Goal: Information Seeking & Learning: Learn about a topic

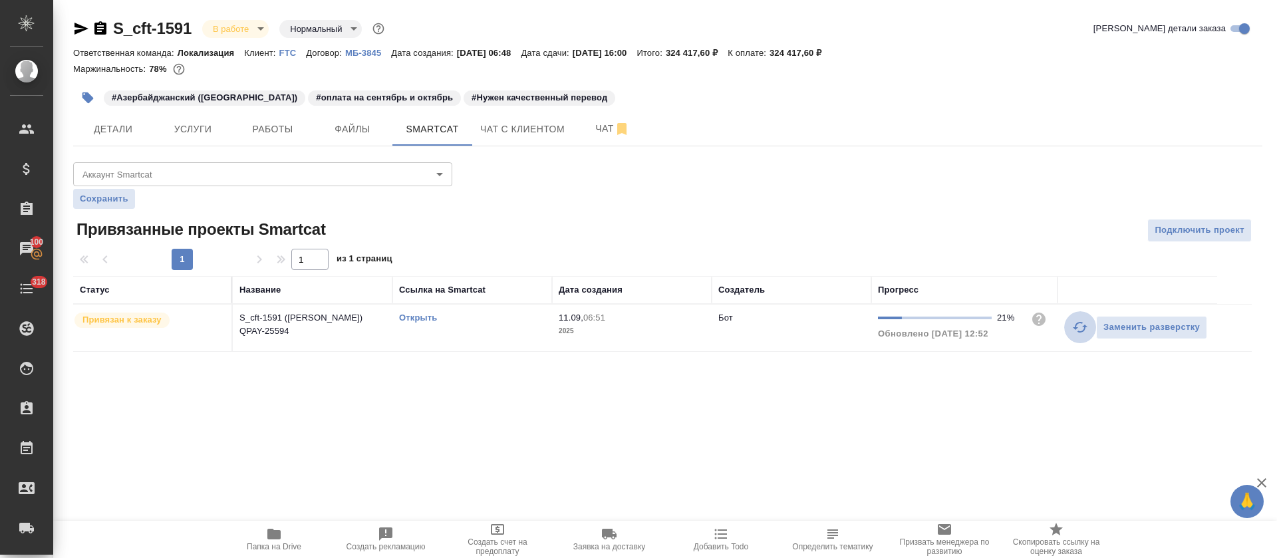
click at [1079, 322] on icon "button" at bounding box center [1080, 327] width 15 height 11
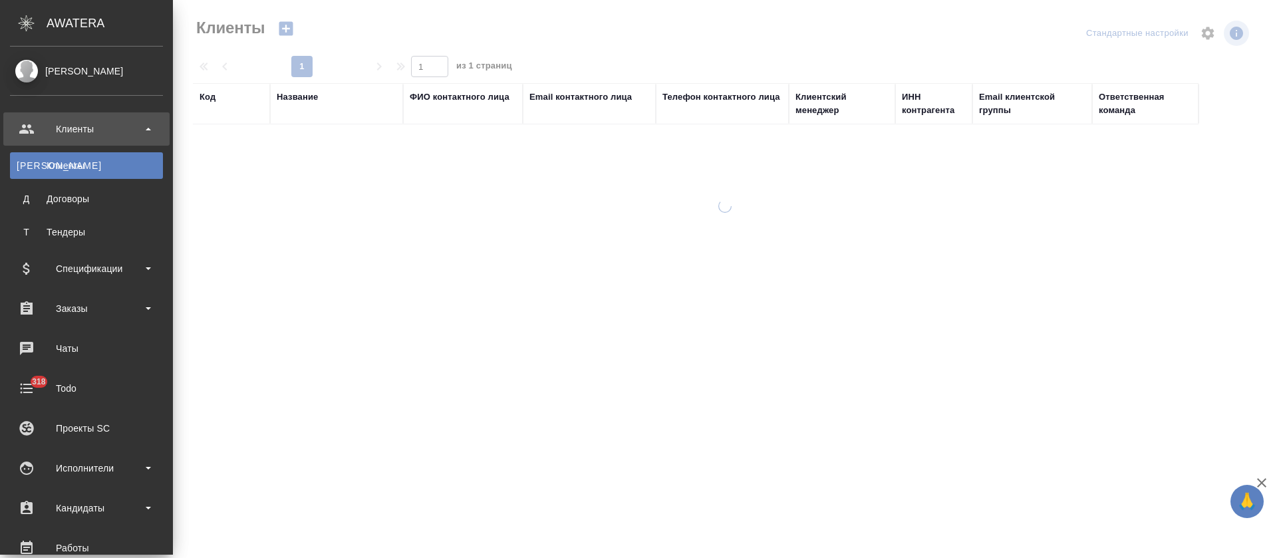
select select "RU"
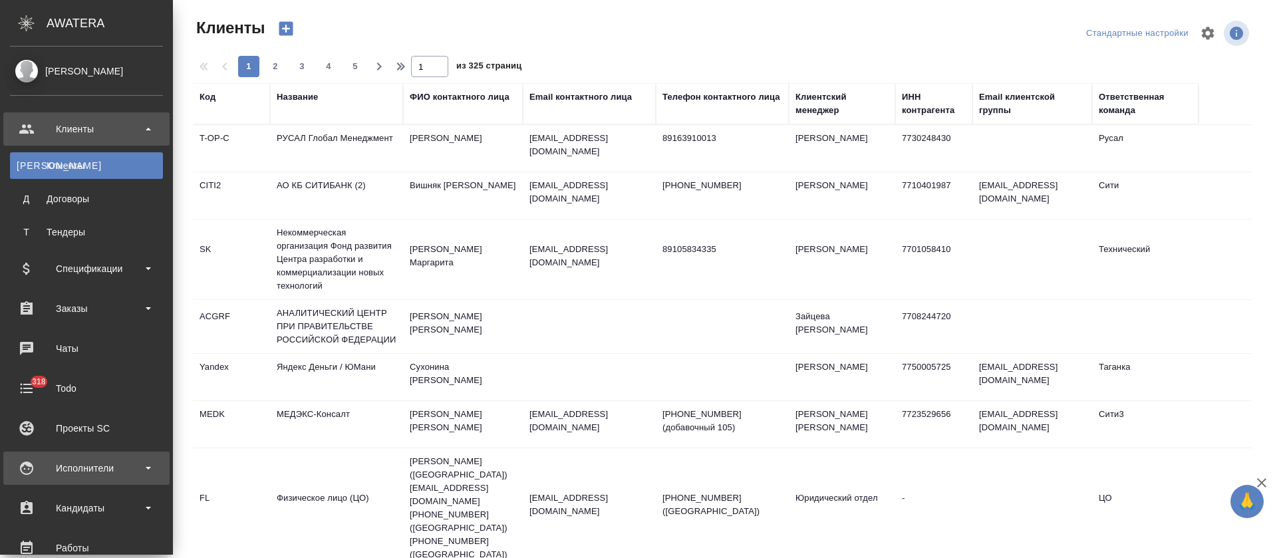
click at [89, 461] on div "Исполнители" at bounding box center [86, 468] width 153 height 20
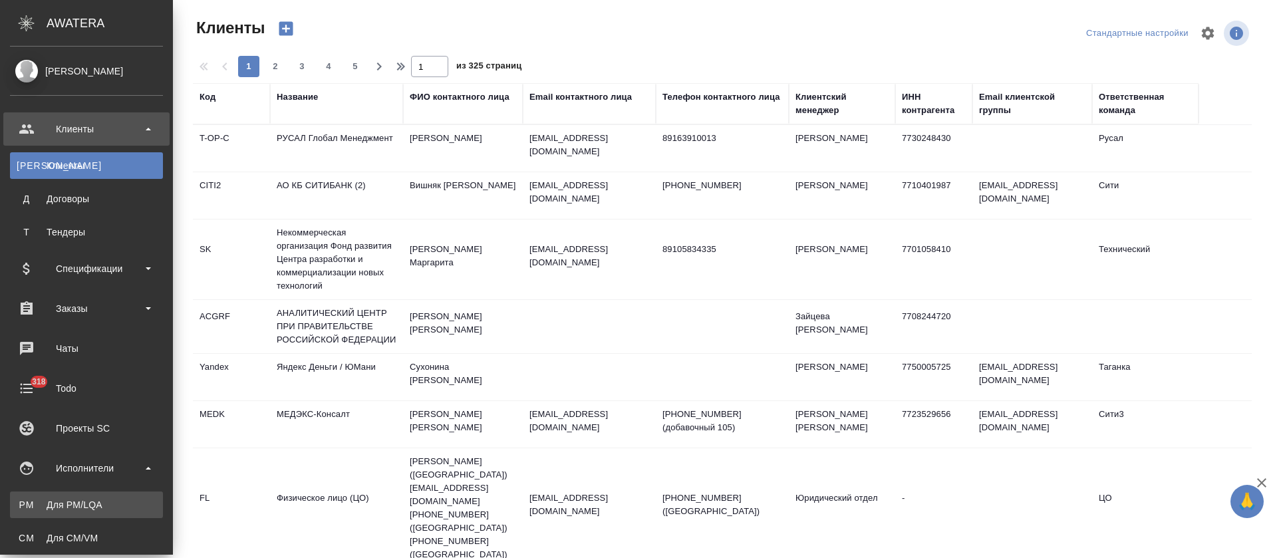
click at [100, 499] on div "Для PM/LQA" at bounding box center [87, 504] width 140 height 13
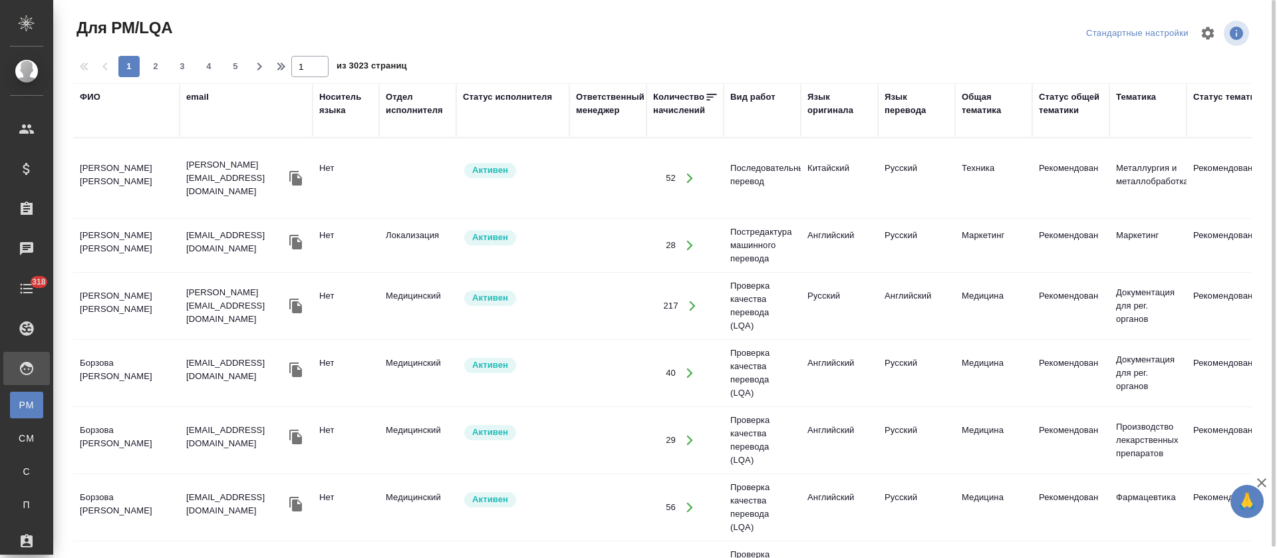
click at [96, 93] on div "ФИО" at bounding box center [90, 96] width 21 height 13
click at [118, 104] on div "ФИО" at bounding box center [126, 96] width 93 height 13
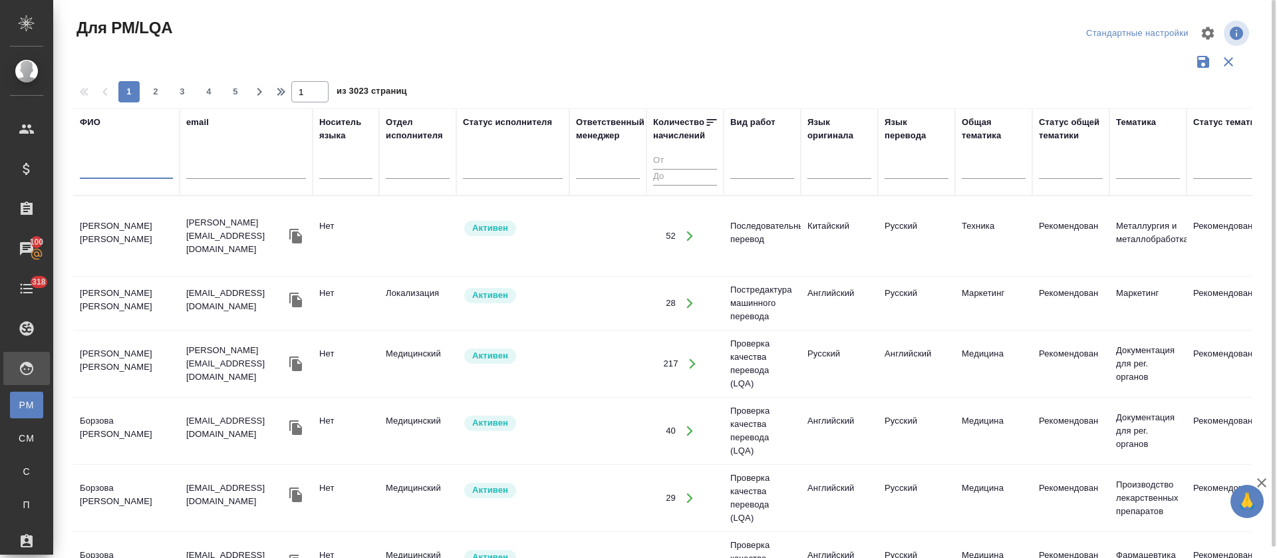
click at [119, 172] on input "text" at bounding box center [126, 170] width 93 height 17
type input "айзура"
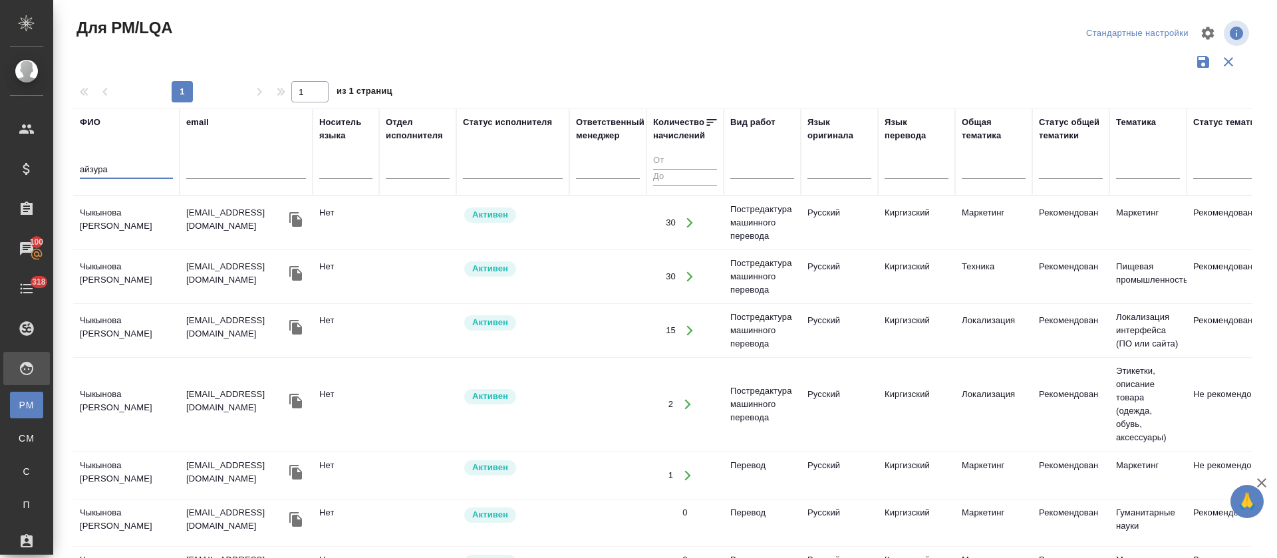
click at [112, 216] on td "Чыкынова Айзура Адыловна" at bounding box center [126, 223] width 106 height 47
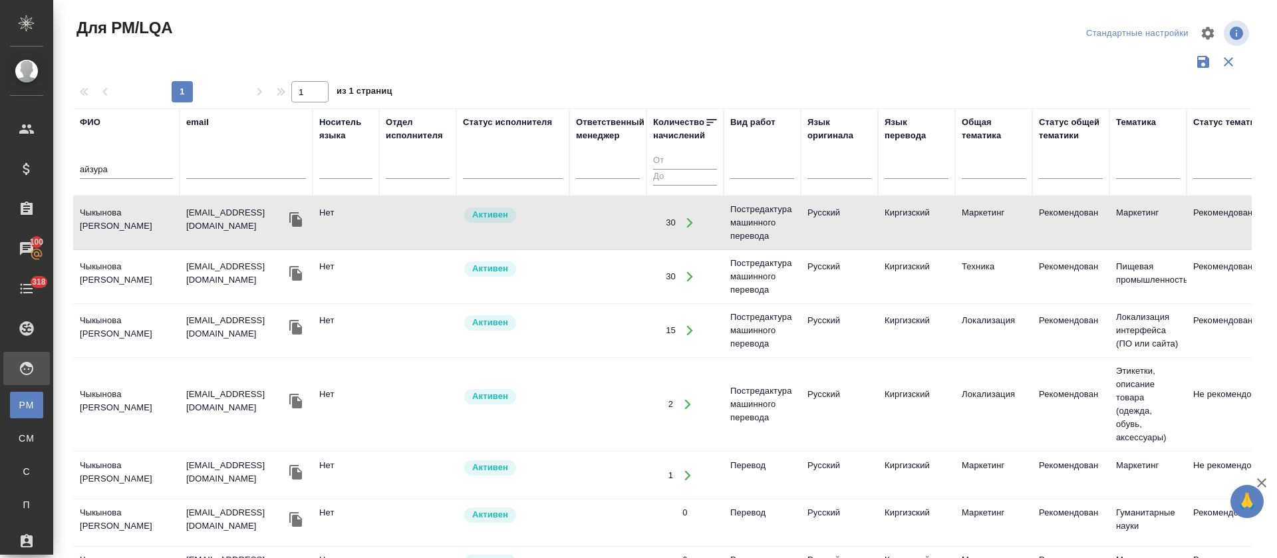
click at [112, 216] on td "Чыкынова Айзура Адыловна" at bounding box center [126, 223] width 106 height 47
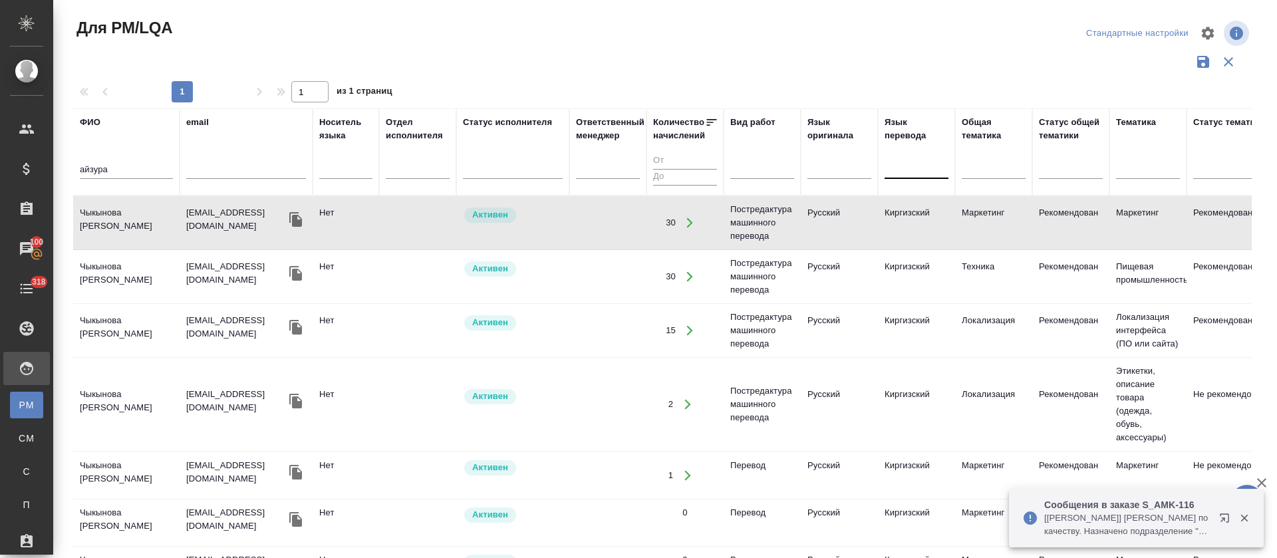
click at [928, 170] on div at bounding box center [917, 165] width 64 height 19
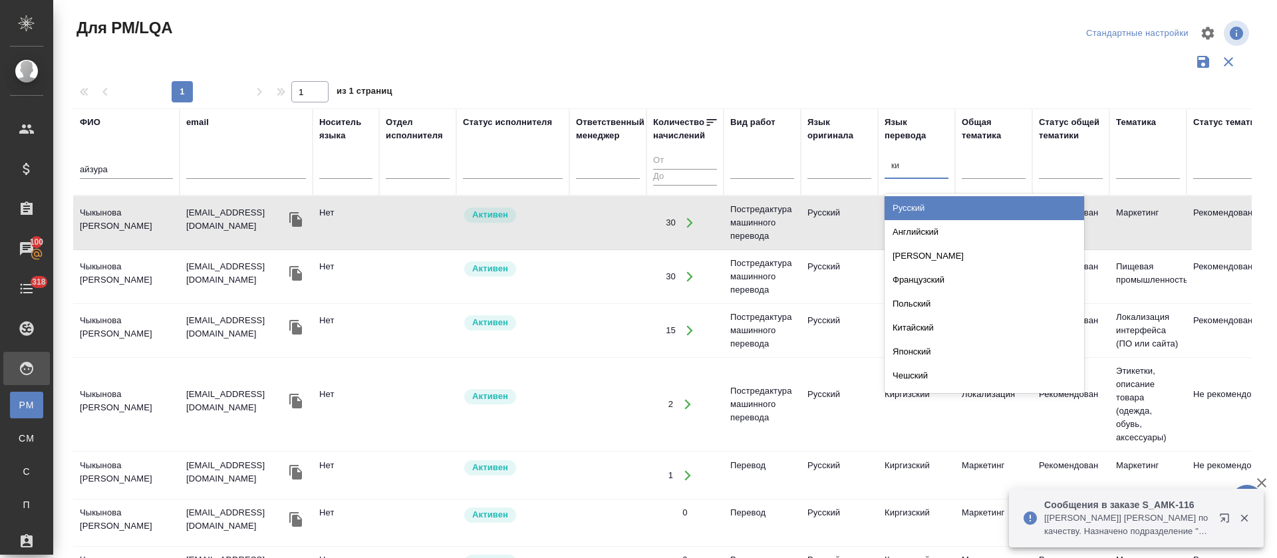
type input "кир"
click at [934, 202] on div "Киргизский" at bounding box center [985, 208] width 200 height 24
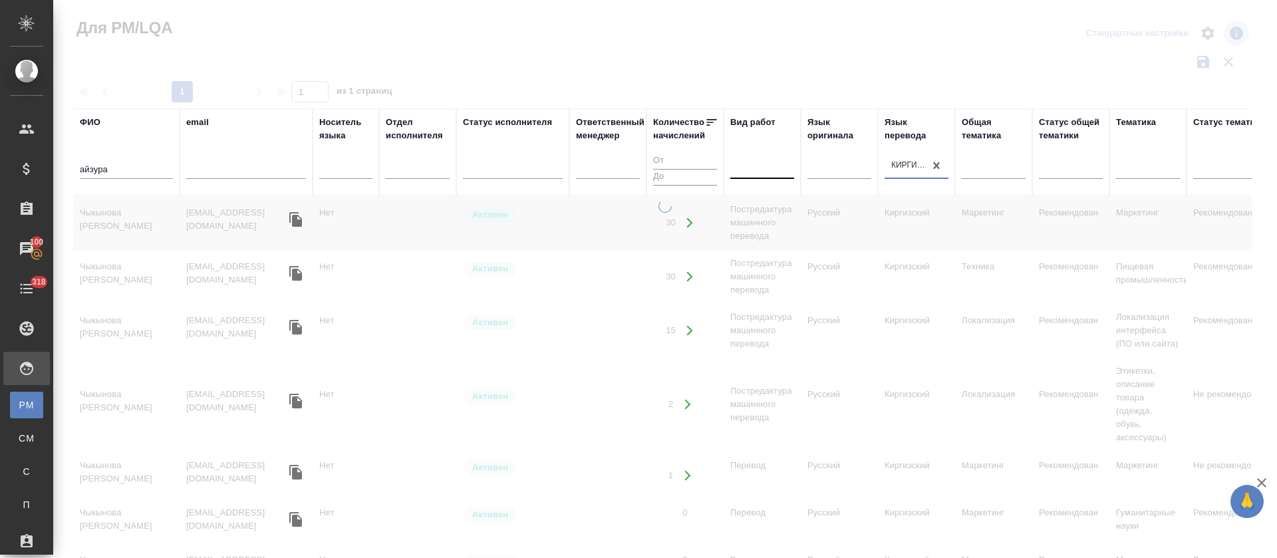
click at [764, 177] on div at bounding box center [762, 166] width 64 height 25
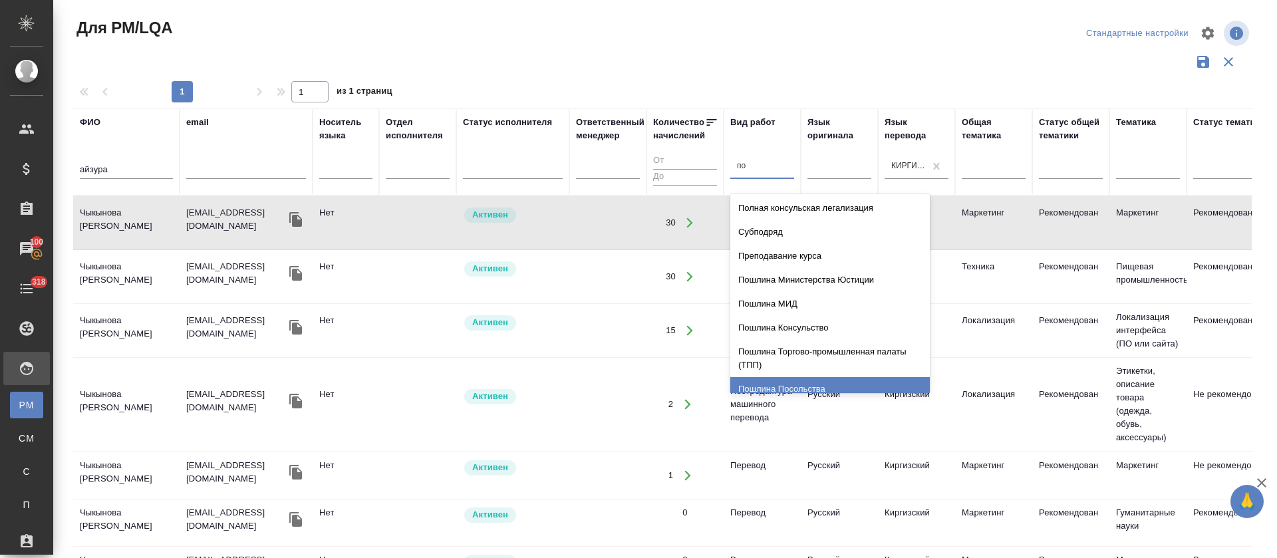
type input "поч"
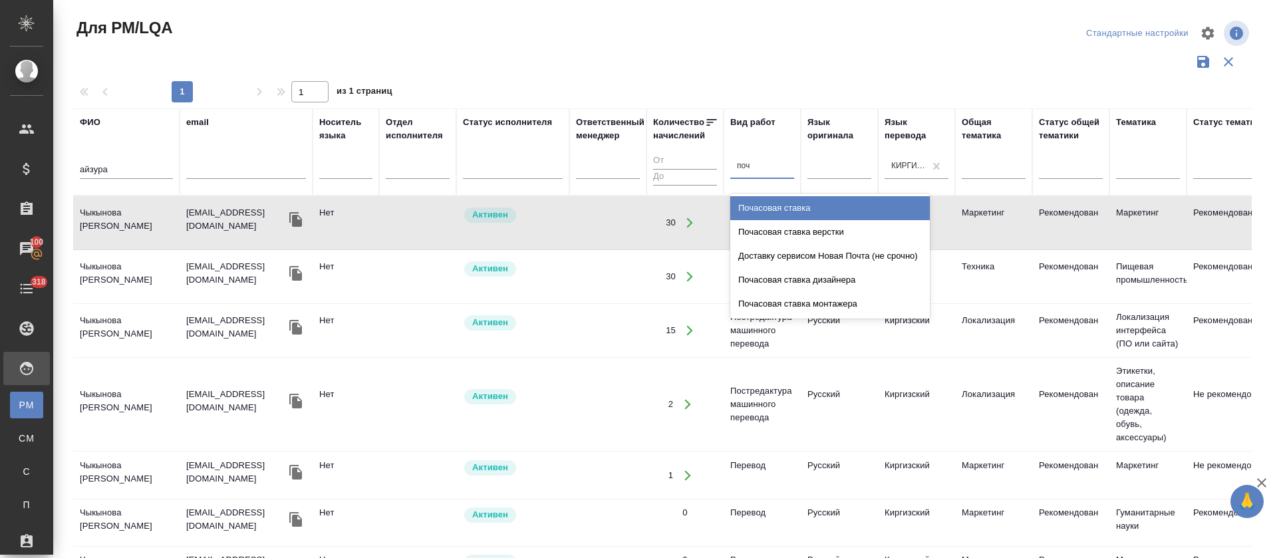
click at [765, 200] on div "Почасовая ставка" at bounding box center [830, 208] width 200 height 24
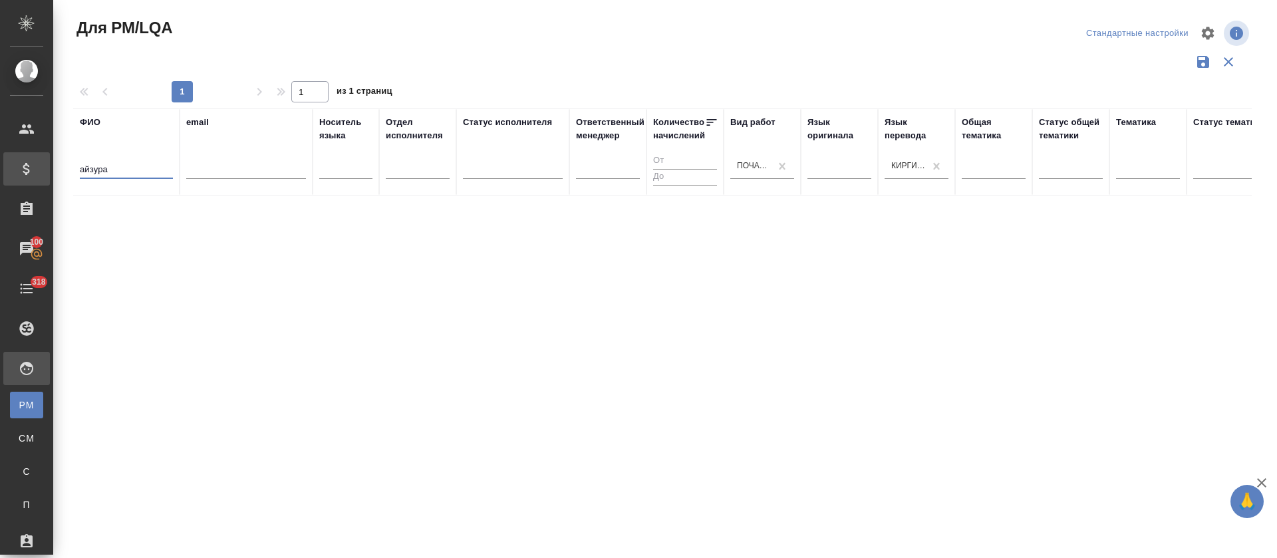
drag, startPoint x: 106, startPoint y: 173, endPoint x: 45, endPoint y: 171, distance: 61.9
click at [45, 171] on div ".cls-1 fill:#fff; AWATERA Tretyakova Olga Клиенты Спецификации Заказы 100 Чаты …" at bounding box center [638, 279] width 1277 height 558
click at [817, 168] on div at bounding box center [839, 165] width 64 height 19
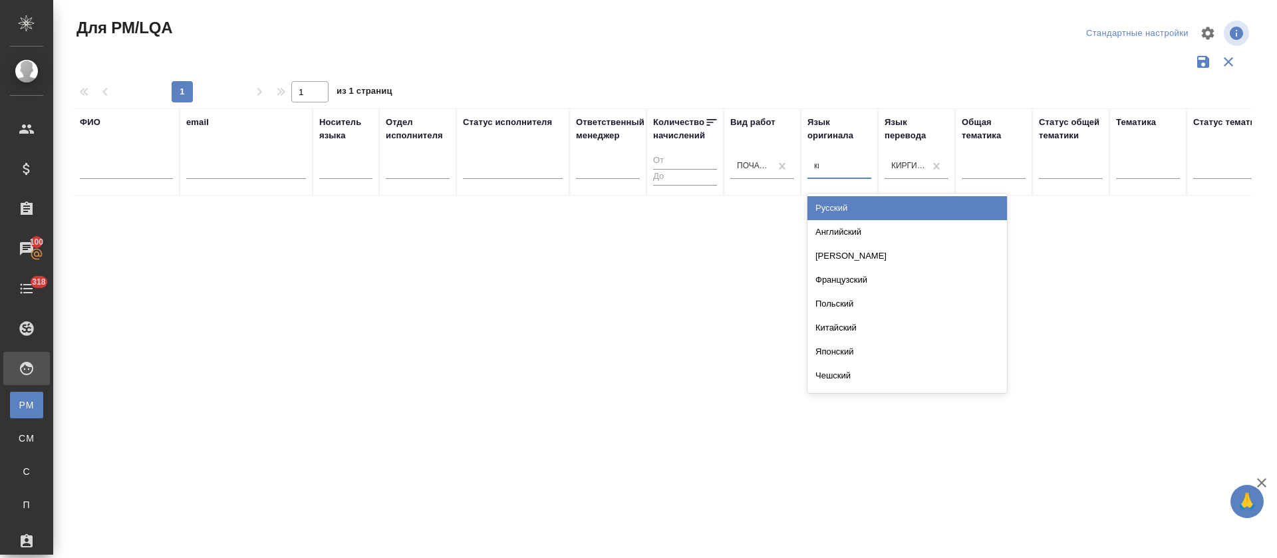
type input "кир"
click at [843, 205] on div "Киргизский" at bounding box center [907, 208] width 200 height 24
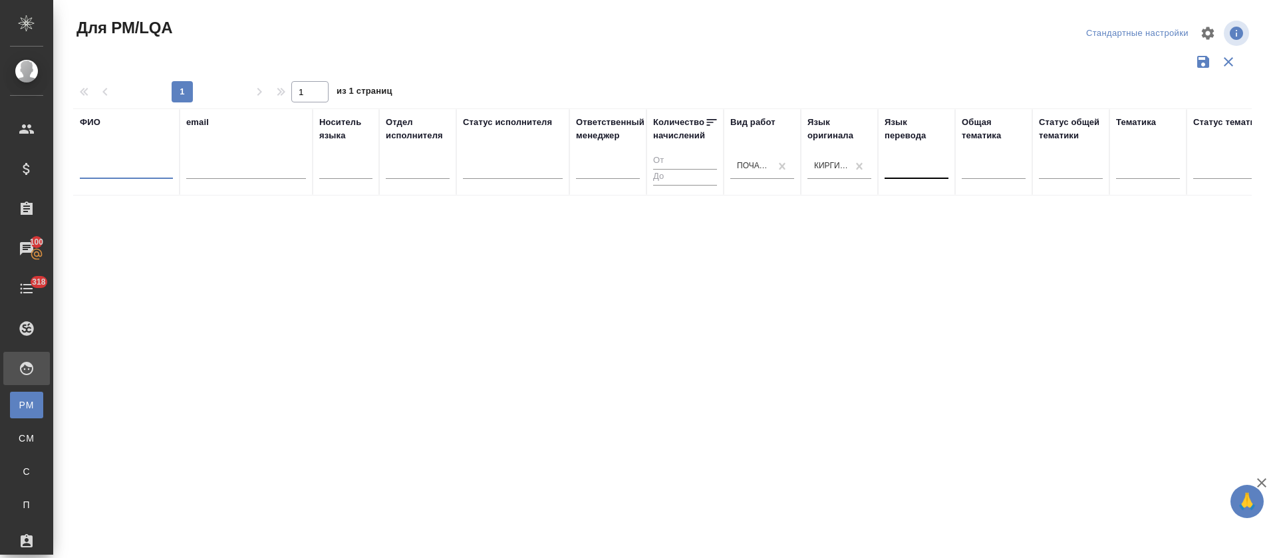
click at [142, 166] on input "text" at bounding box center [126, 170] width 93 height 17
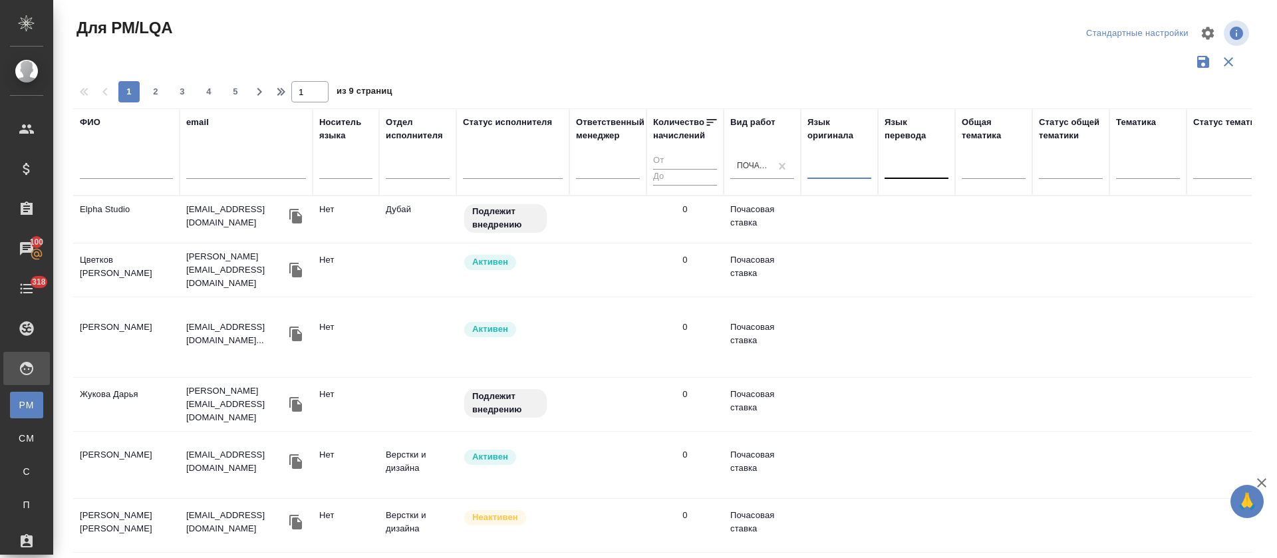
click at [119, 162] on input "text" at bounding box center [126, 170] width 93 height 17
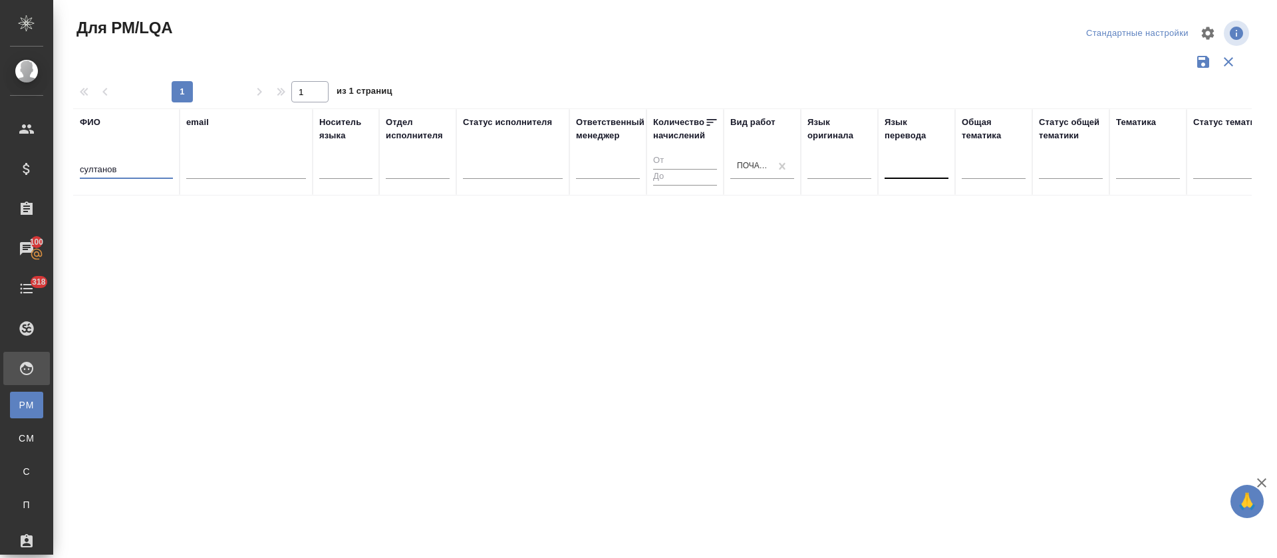
click at [100, 166] on input "султанов" at bounding box center [126, 170] width 93 height 17
type input "алтынай"
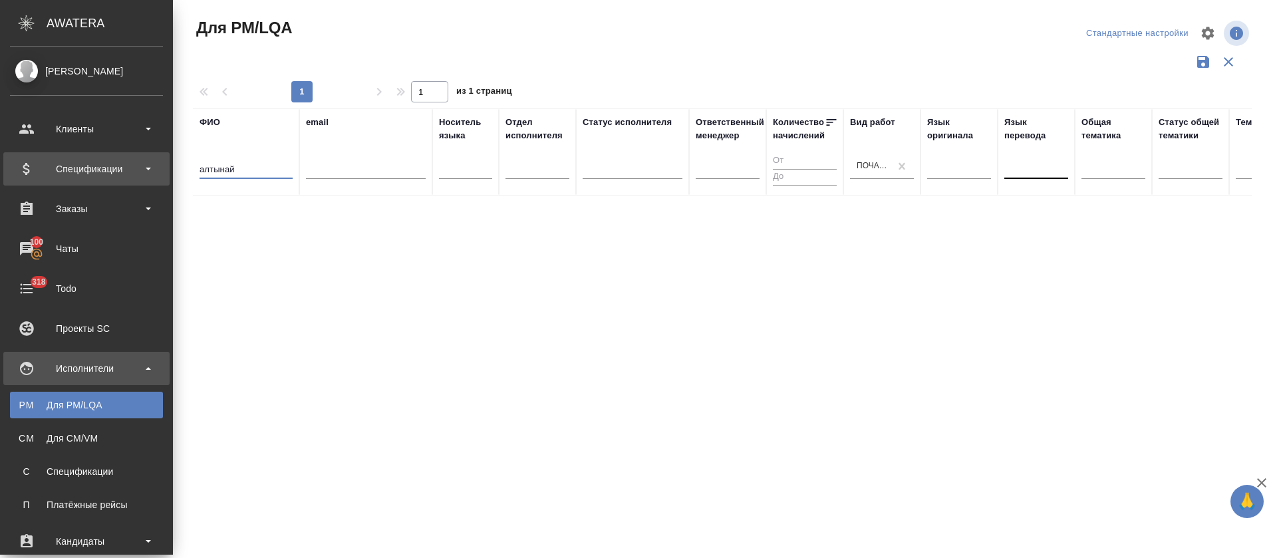
drag, startPoint x: 67, startPoint y: 177, endPoint x: 34, endPoint y: 174, distance: 32.8
click at [34, 174] on div ".cls-1 fill:#fff; AWATERA Tretyakova Olga Клиенты Спецификации Заказы 100 Чаты …" at bounding box center [638, 279] width 1277 height 558
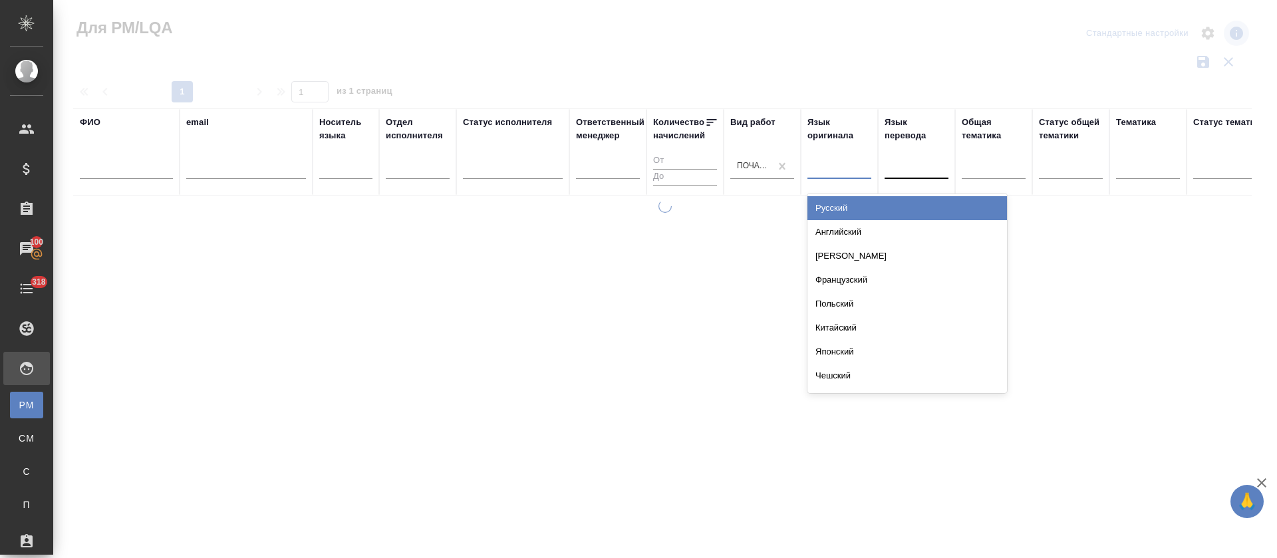
click at [840, 161] on div at bounding box center [839, 165] width 64 height 19
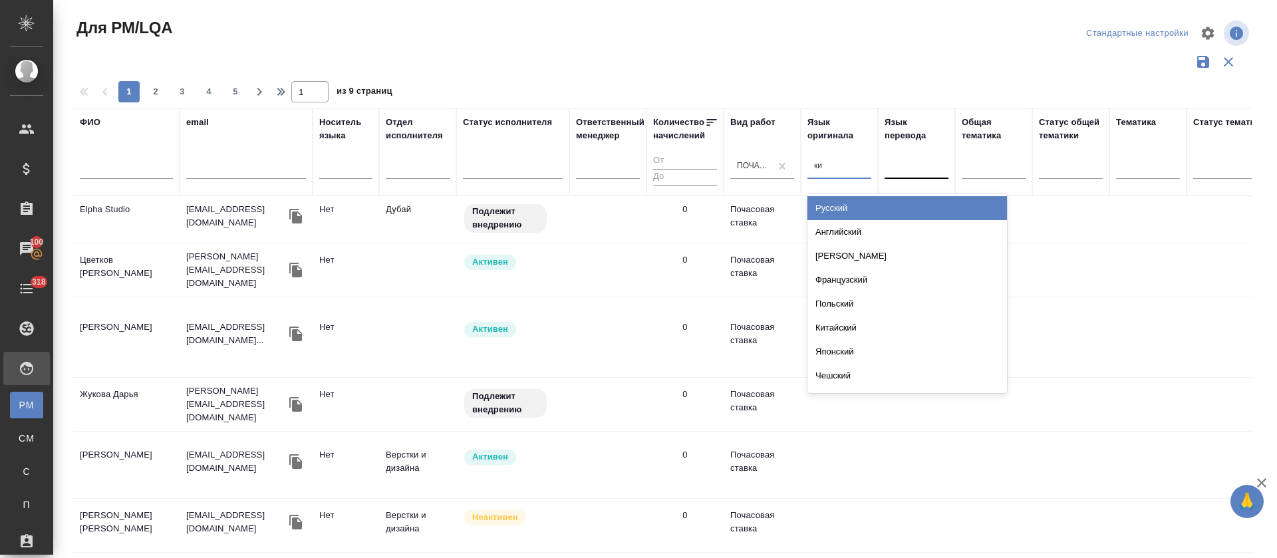
type input "кир"
click at [853, 208] on div "Киргизский" at bounding box center [907, 208] width 200 height 24
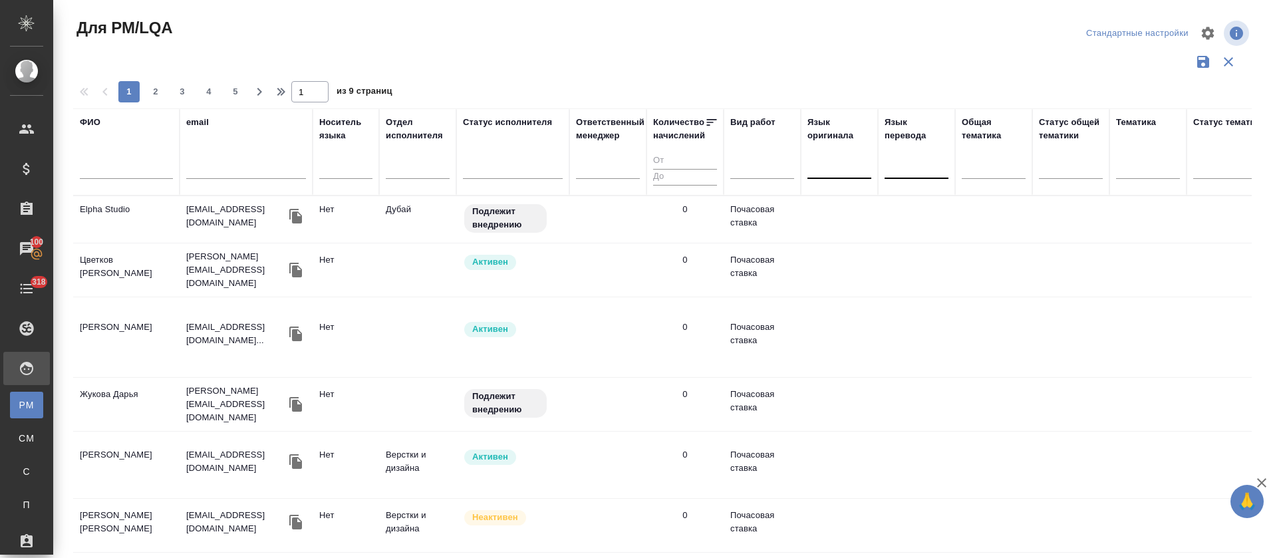
click at [116, 171] on input "text" at bounding box center [126, 170] width 93 height 17
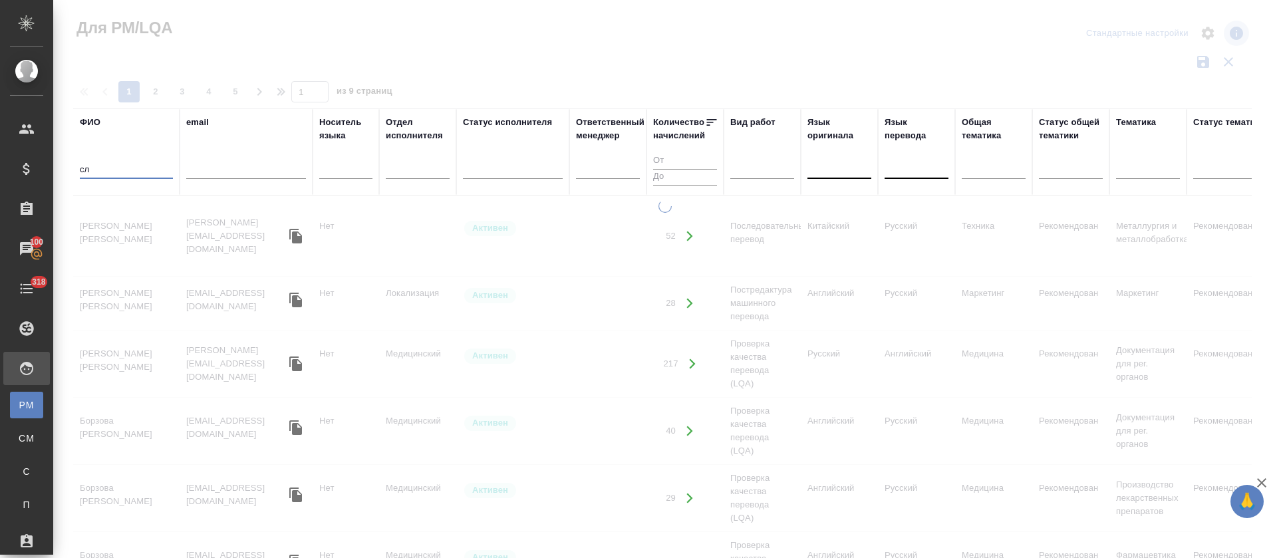
type input "с"
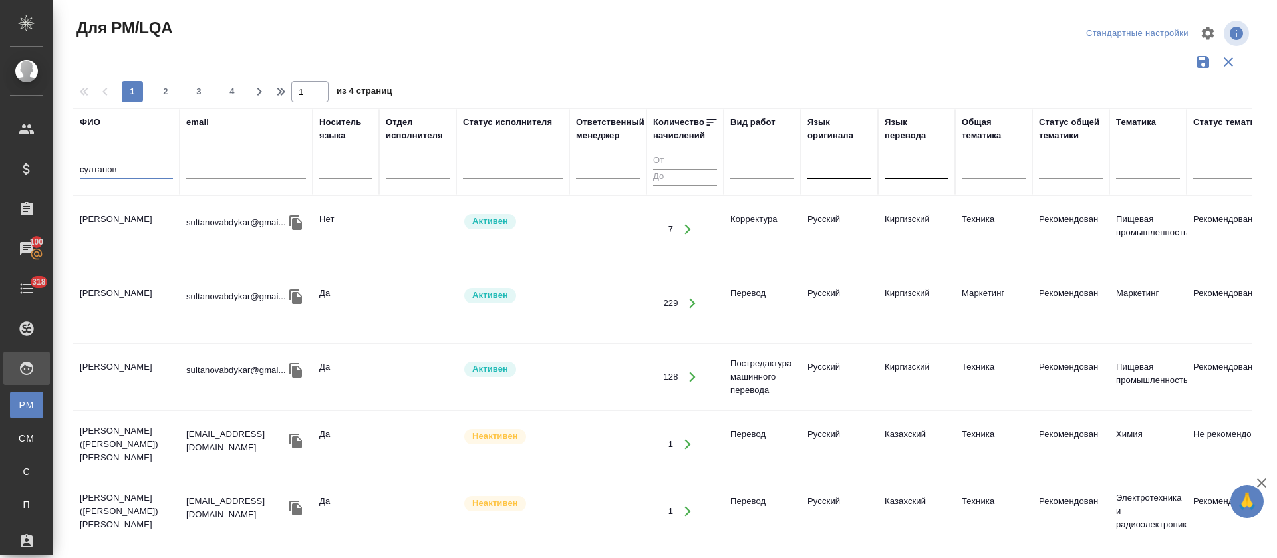
click at [111, 225] on td "Султанов Абдыкар Мурзахалилович" at bounding box center [126, 229] width 106 height 47
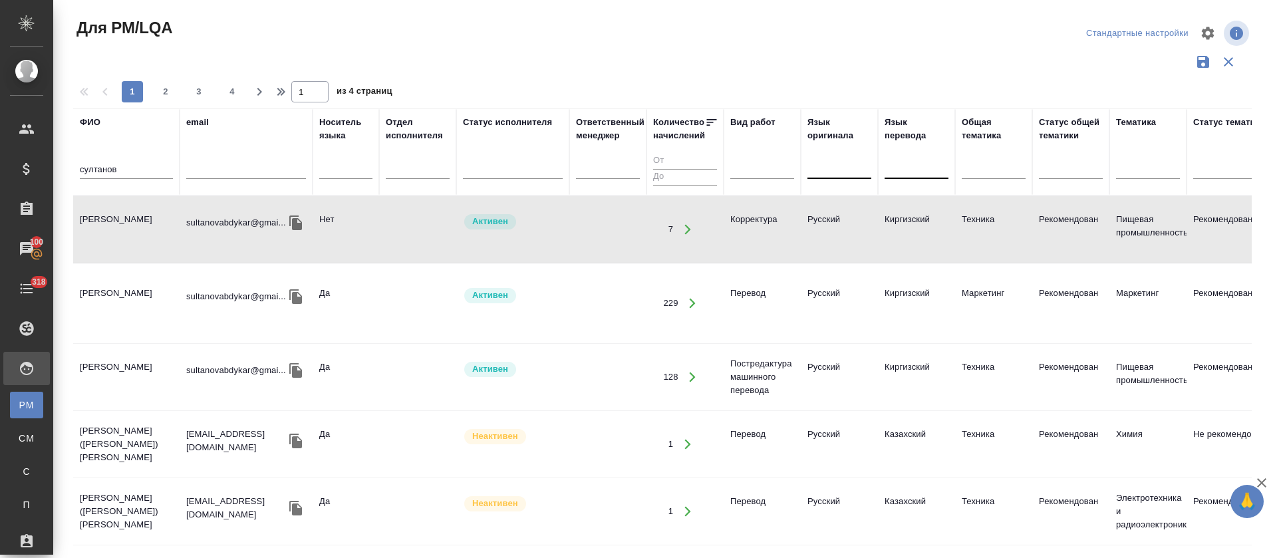
click at [106, 172] on input "султанов" at bounding box center [126, 170] width 93 height 17
type input "алтынай"
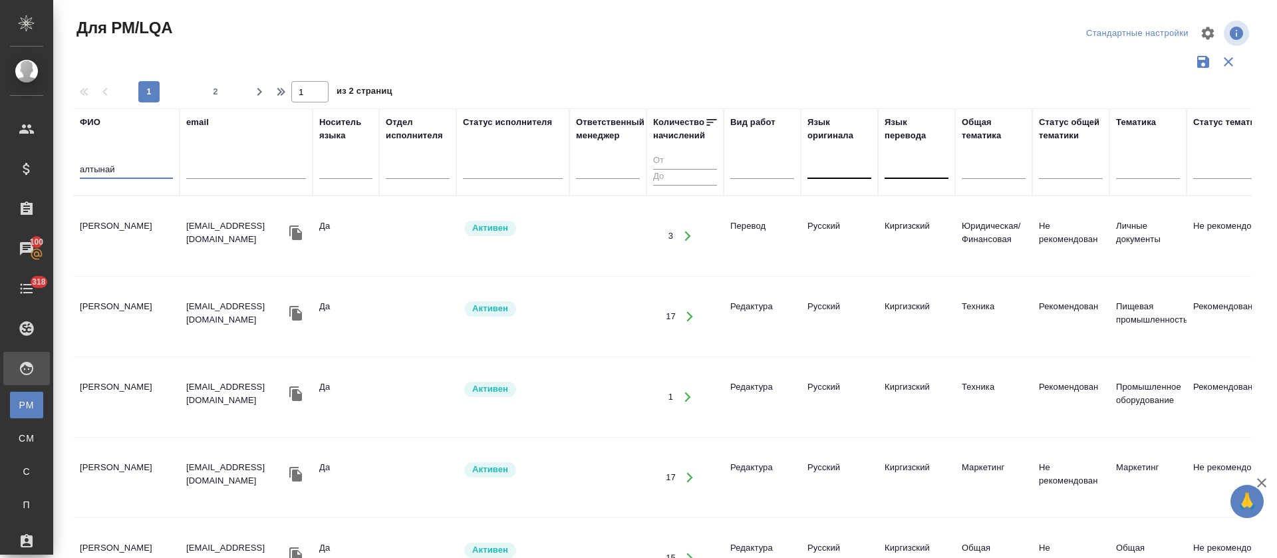
click at [140, 219] on td "[PERSON_NAME]" at bounding box center [126, 236] width 106 height 47
click at [139, 219] on td "[PERSON_NAME]" at bounding box center [126, 236] width 106 height 47
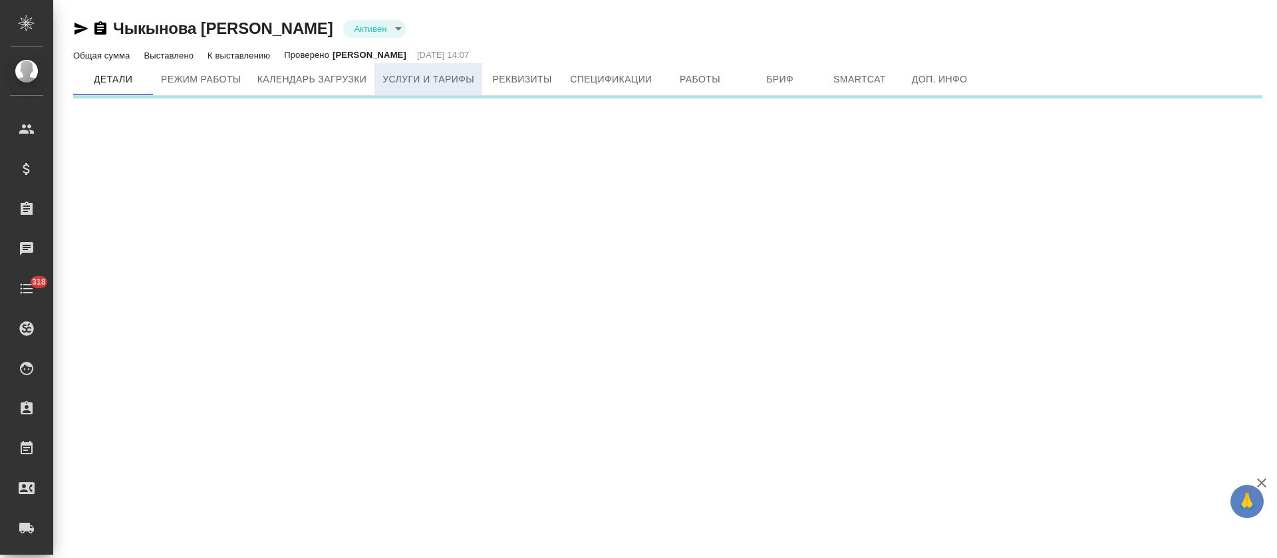
type input "active"
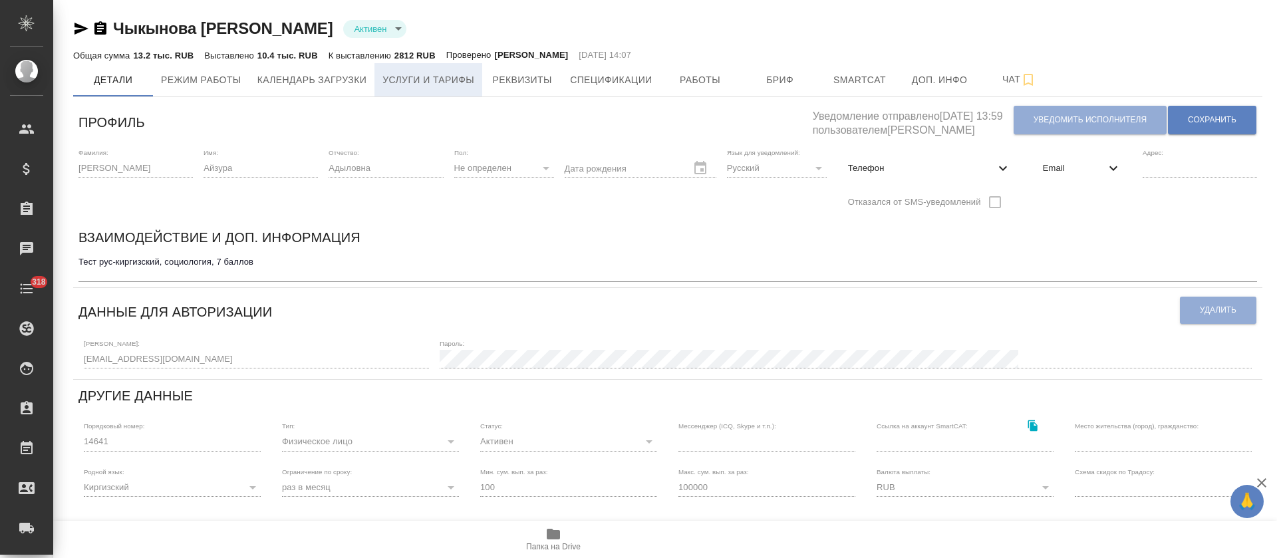
click at [452, 81] on span "Услуги и тарифы" at bounding box center [428, 80] width 92 height 17
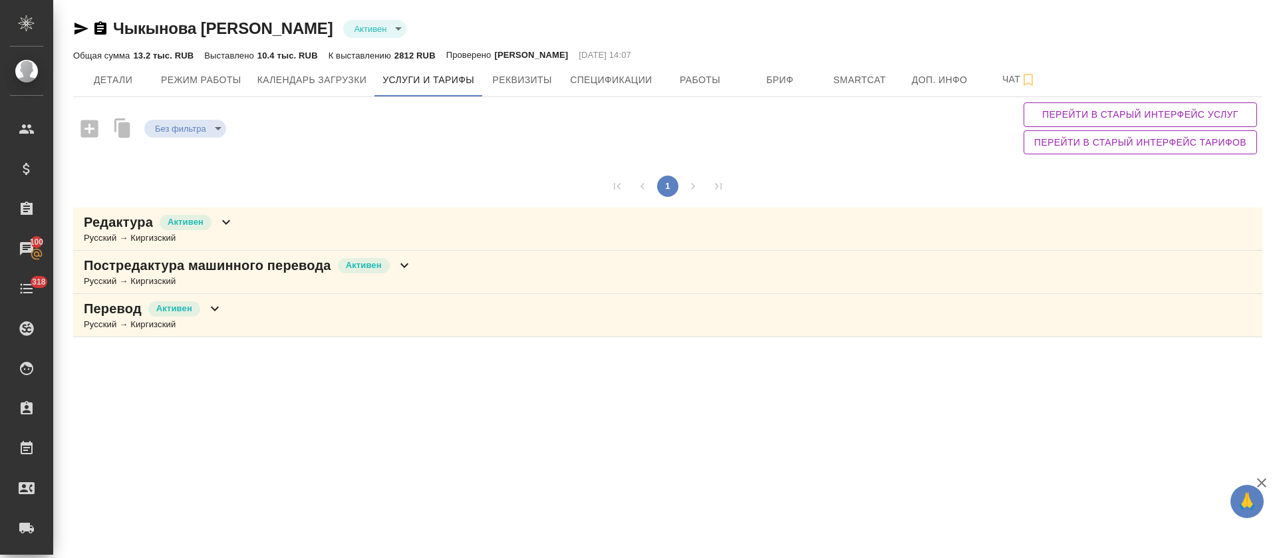
click at [339, 226] on div "Редактура Активен Русский → Киргизский" at bounding box center [667, 229] width 1189 height 43
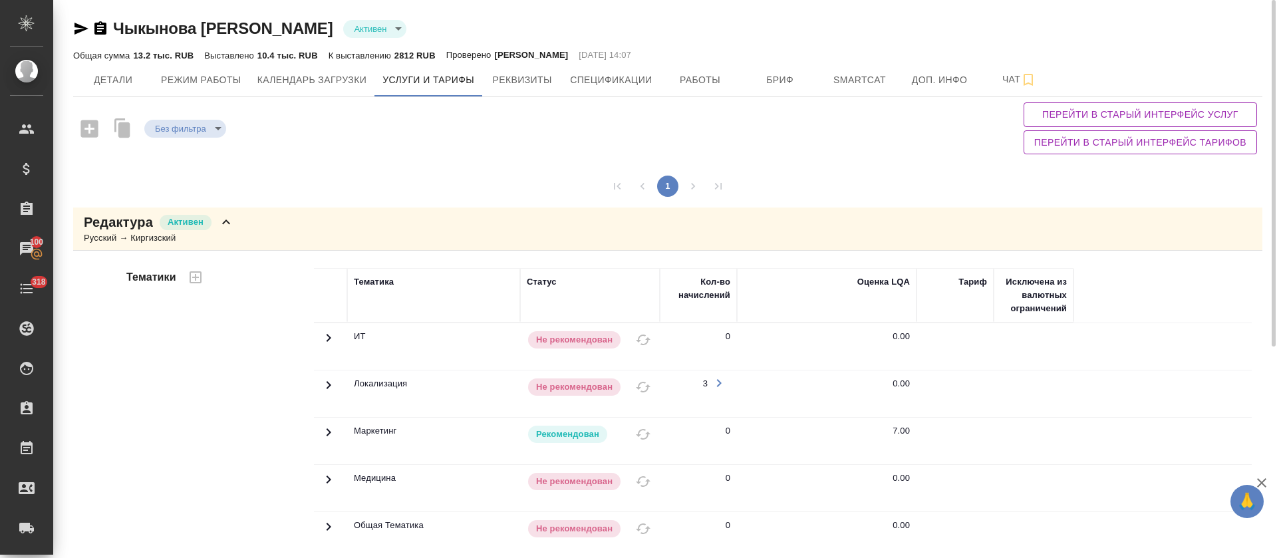
click at [398, 229] on div "Редактура Активен Русский → Киргизский" at bounding box center [667, 229] width 1189 height 43
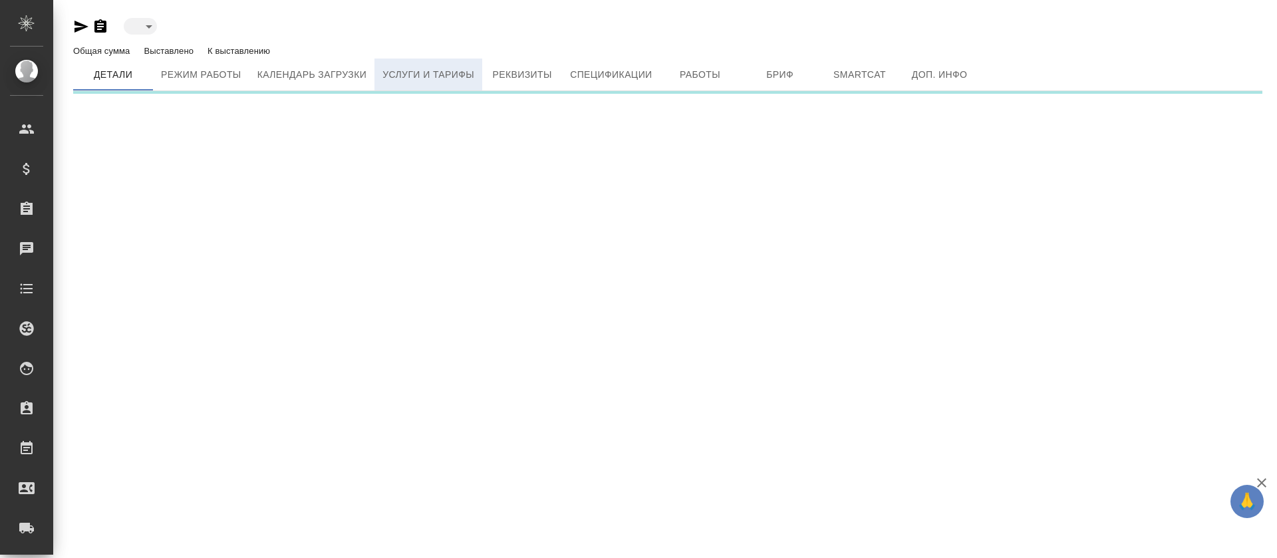
type input "active"
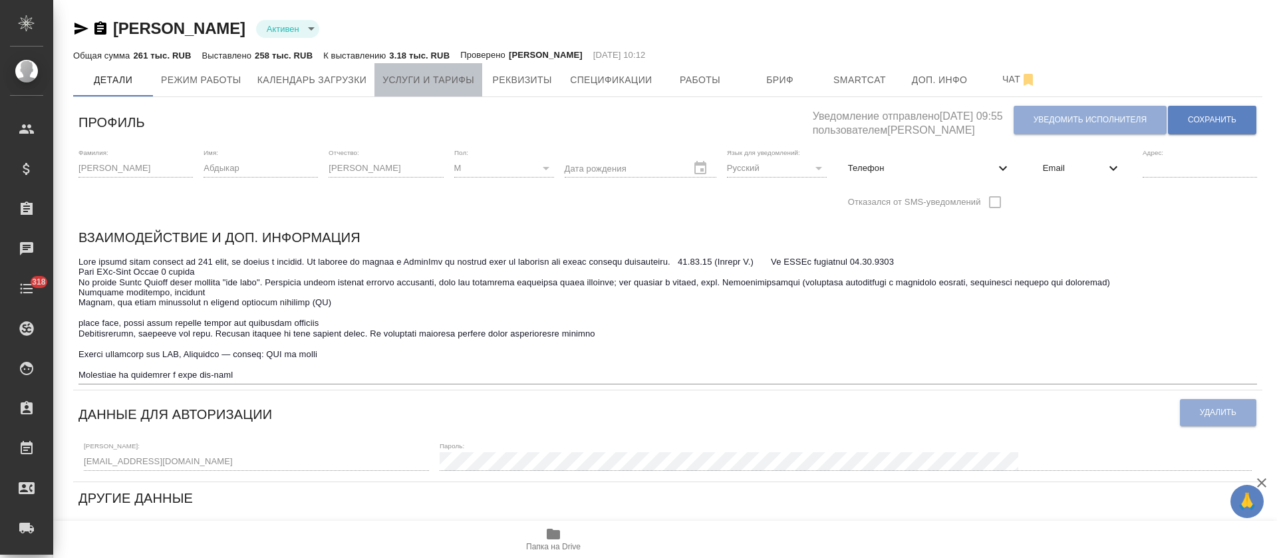
click at [446, 79] on span "Услуги и тарифы" at bounding box center [428, 80] width 92 height 17
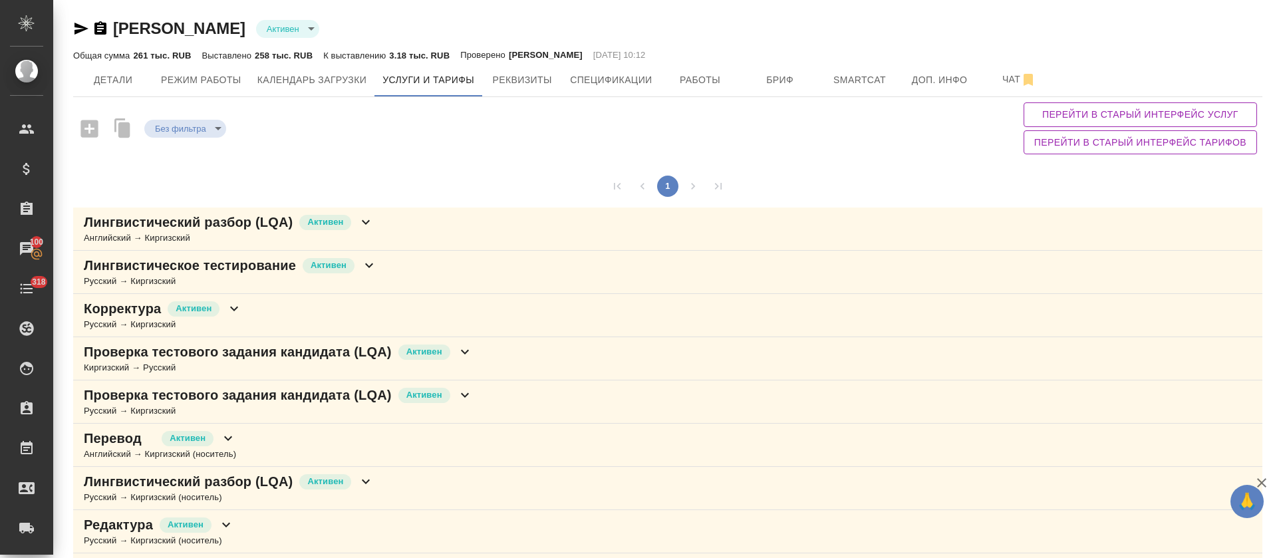
scroll to position [94, 0]
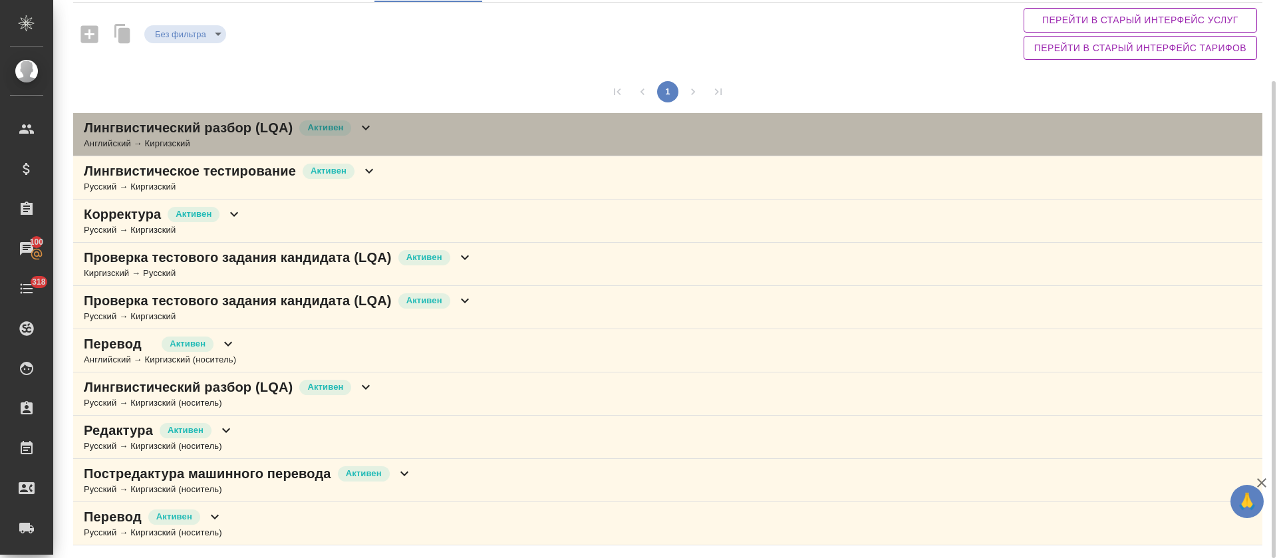
click at [428, 135] on div "Лингвистический разбор (LQA) Активен Английский → Киргизский" at bounding box center [667, 134] width 1189 height 43
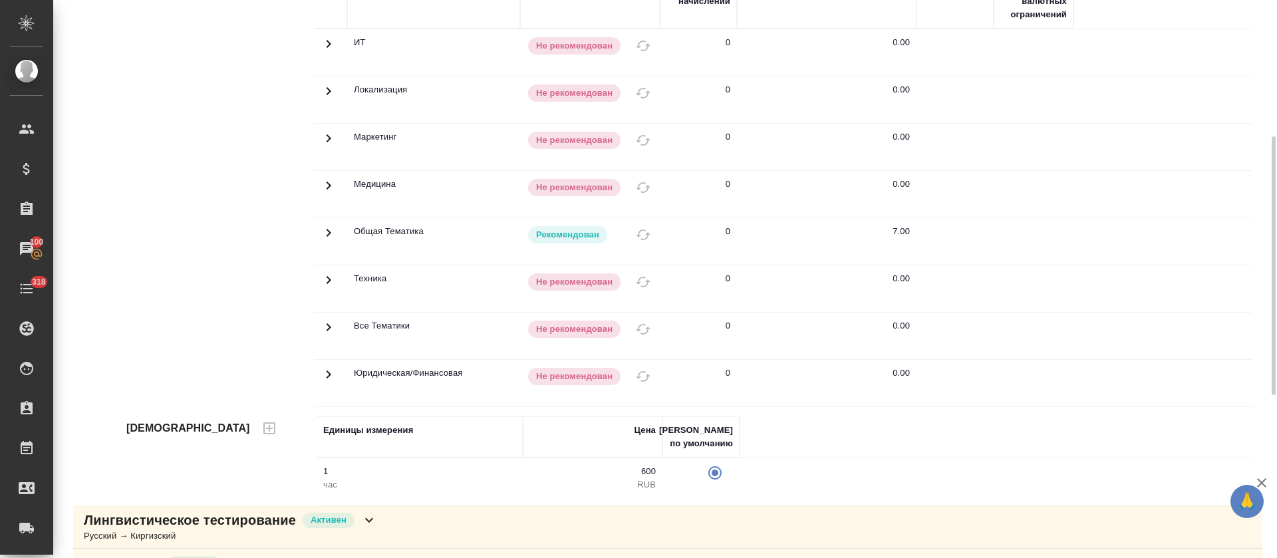
scroll to position [0, 0]
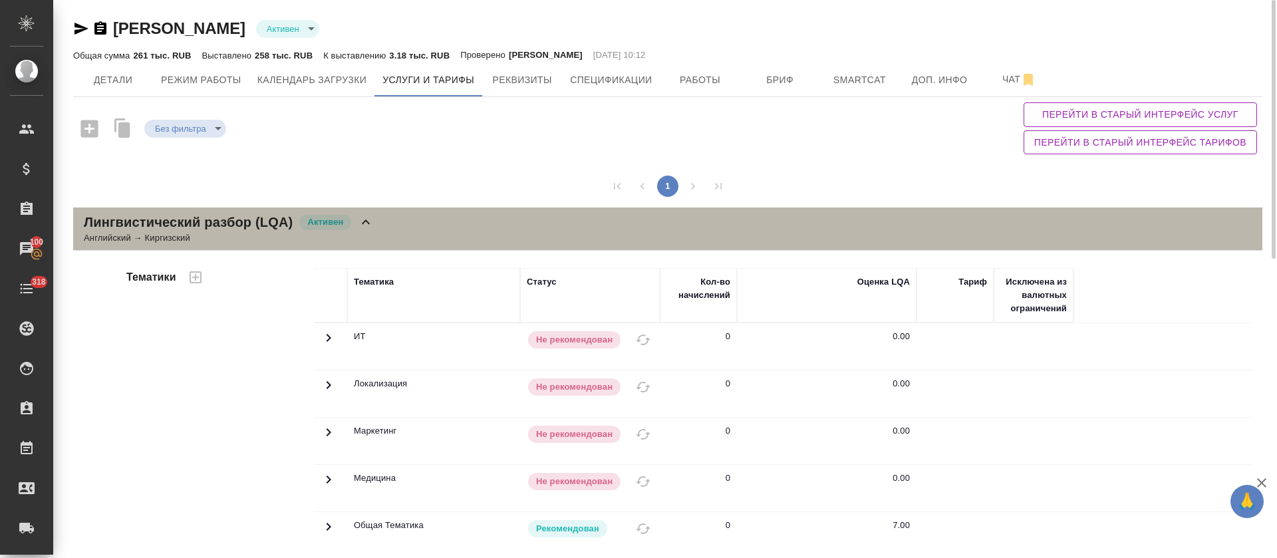
click at [438, 214] on div "Лингвистический разбор (LQA) Активен Английский → Киргизский" at bounding box center [667, 229] width 1189 height 43
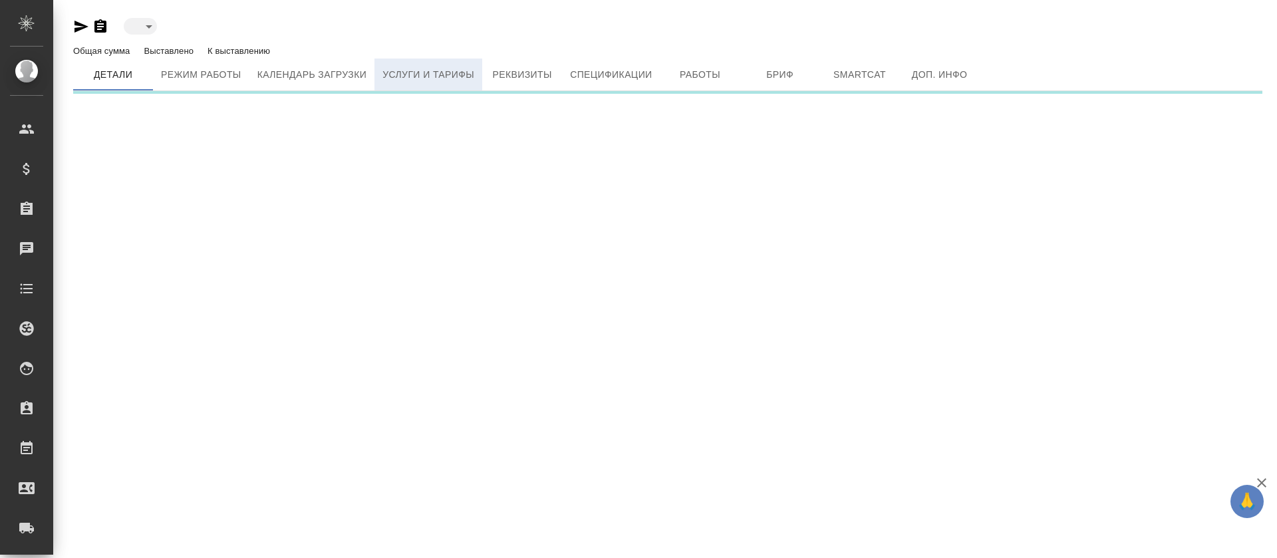
type input "active"
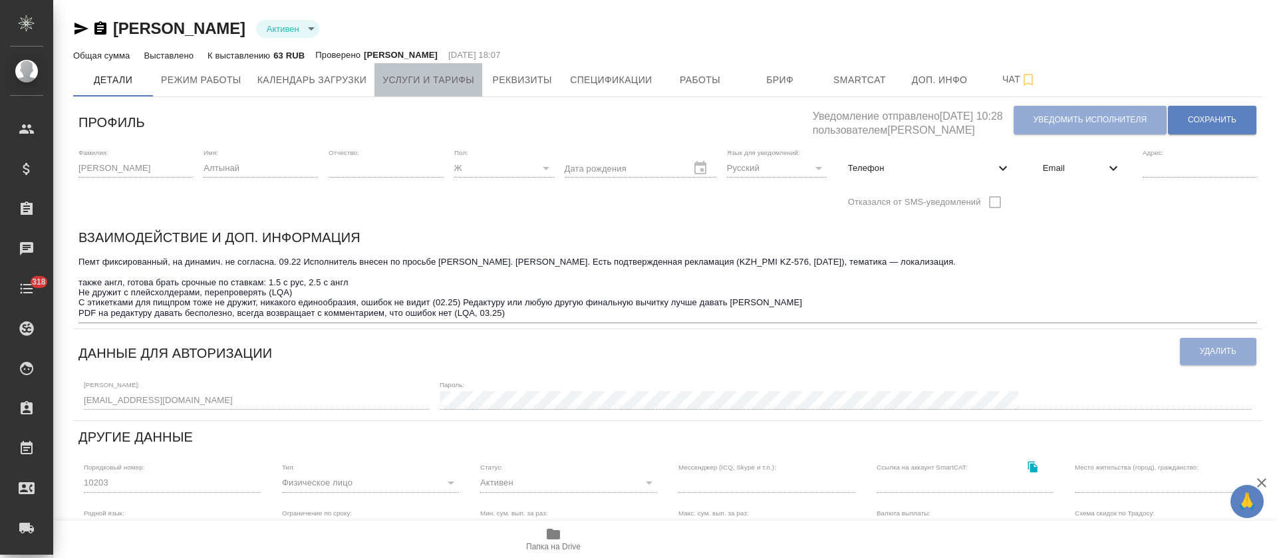
click at [439, 91] on button "Услуги и тарифы" at bounding box center [428, 79] width 108 height 33
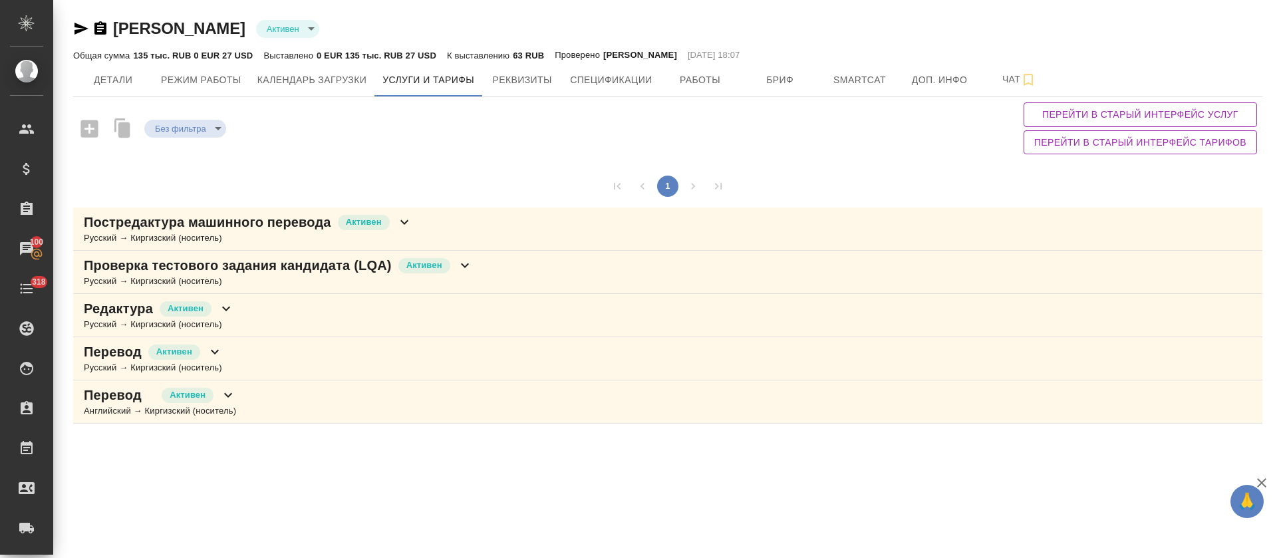
click at [364, 277] on div "Русский → Киргизский (носитель)" at bounding box center [278, 281] width 389 height 13
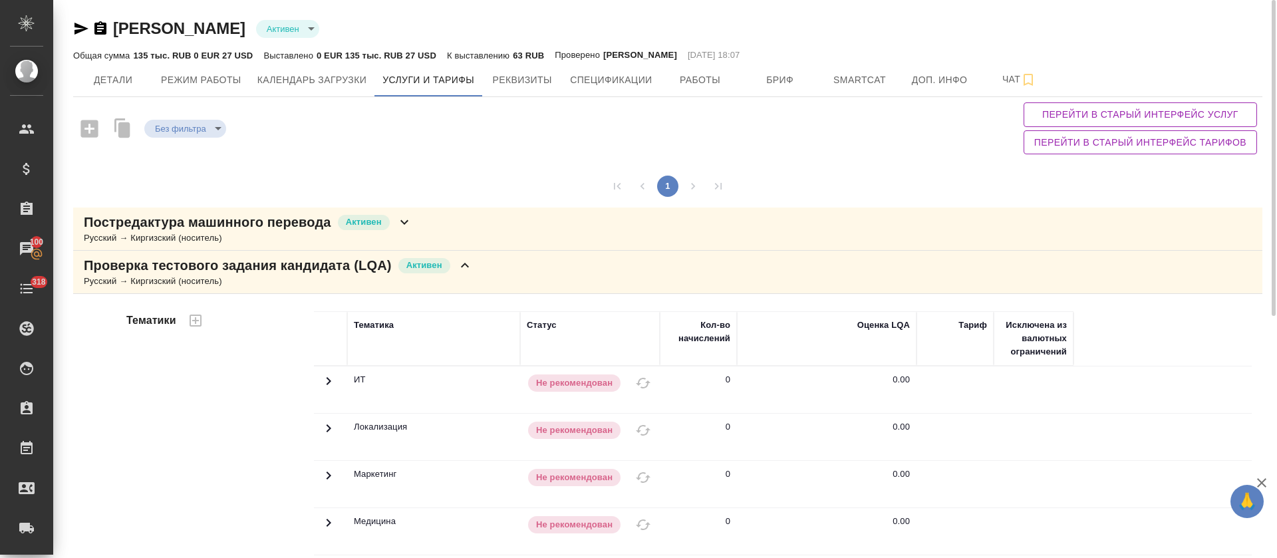
click at [353, 273] on p "Проверка тестового задания кандидата (LQA)" at bounding box center [238, 265] width 308 height 19
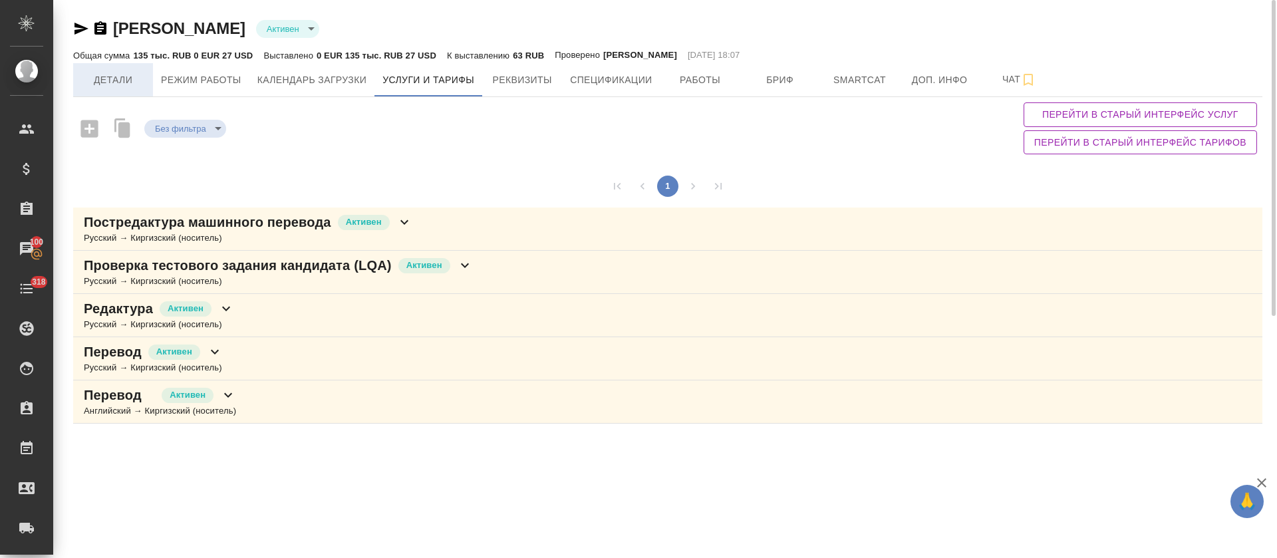
click at [138, 89] on button "Детали" at bounding box center [113, 79] width 80 height 33
